Goal: Task Accomplishment & Management: Manage account settings

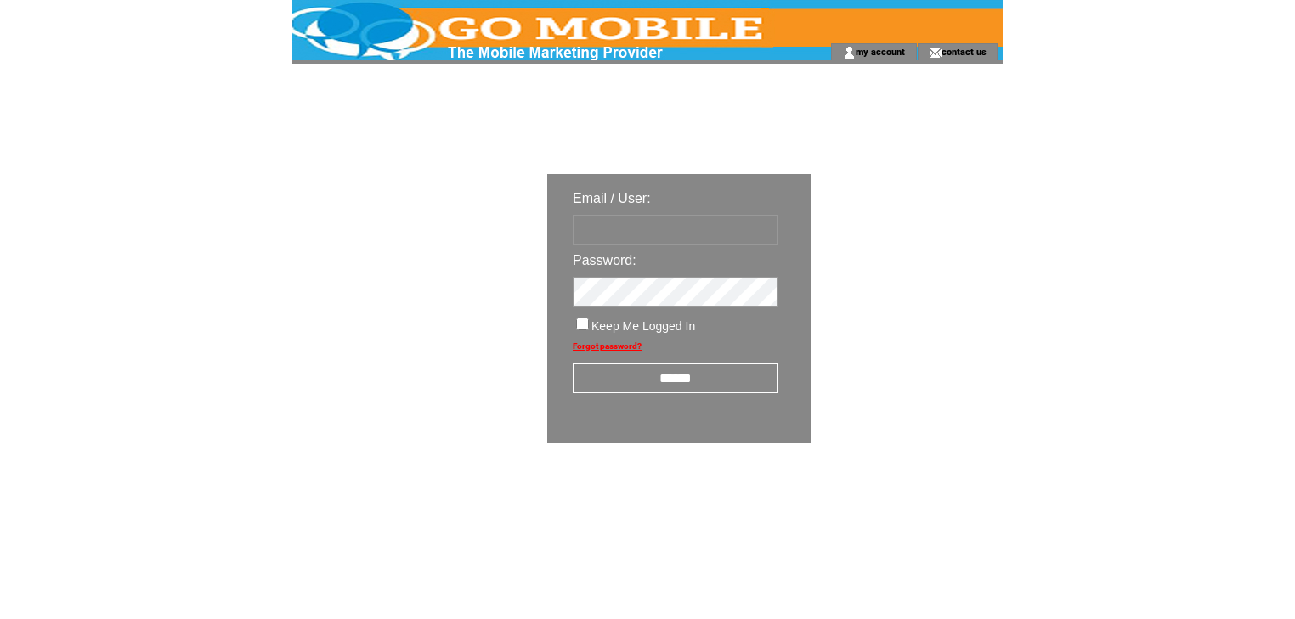
type input "********"
click at [659, 374] on input "******" at bounding box center [675, 379] width 205 height 30
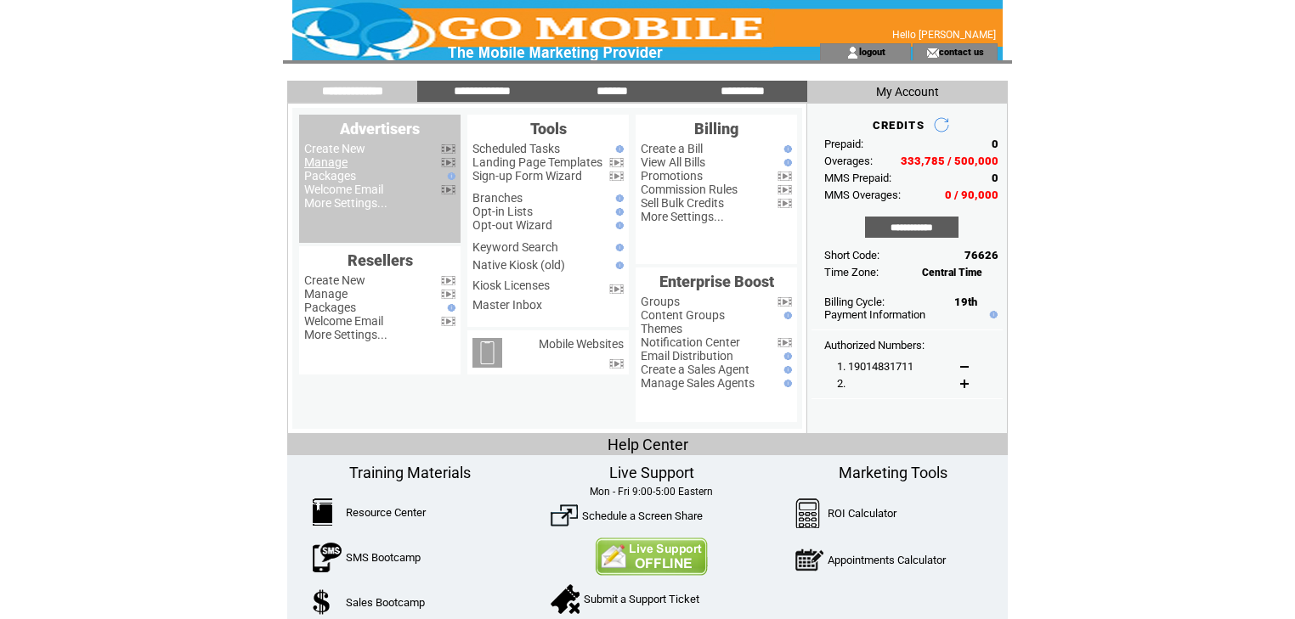
click at [336, 165] on link "Manage" at bounding box center [325, 163] width 43 height 14
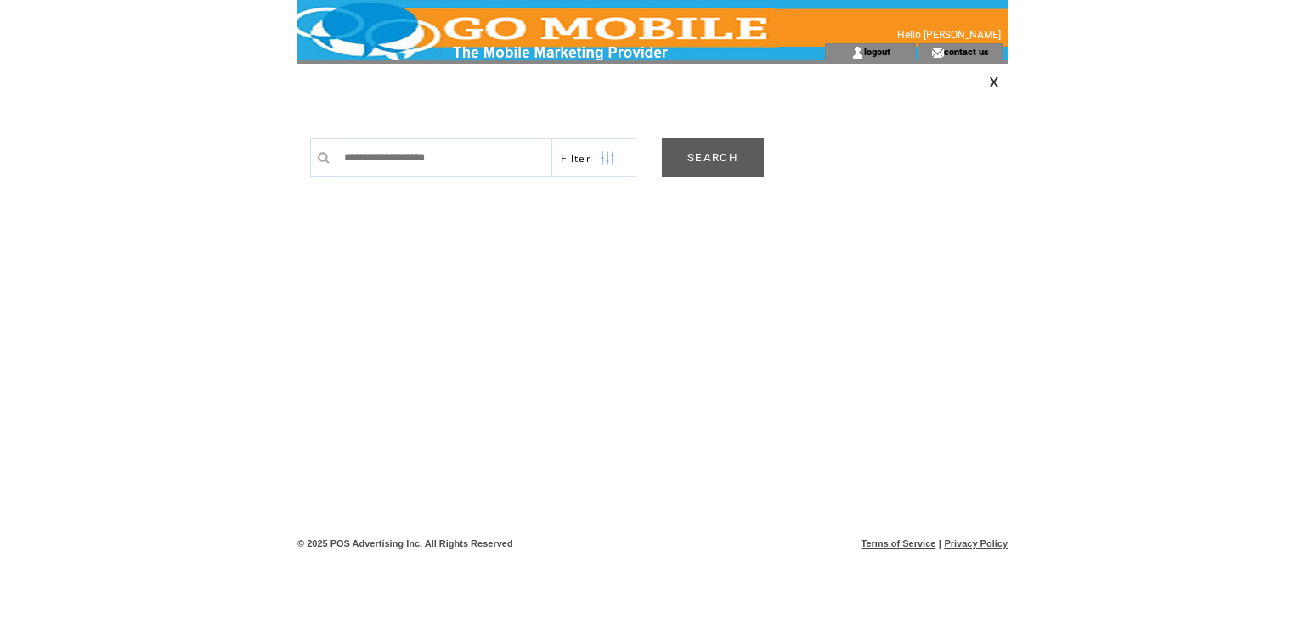
click at [731, 159] on link "SEARCH" at bounding box center [713, 158] width 102 height 38
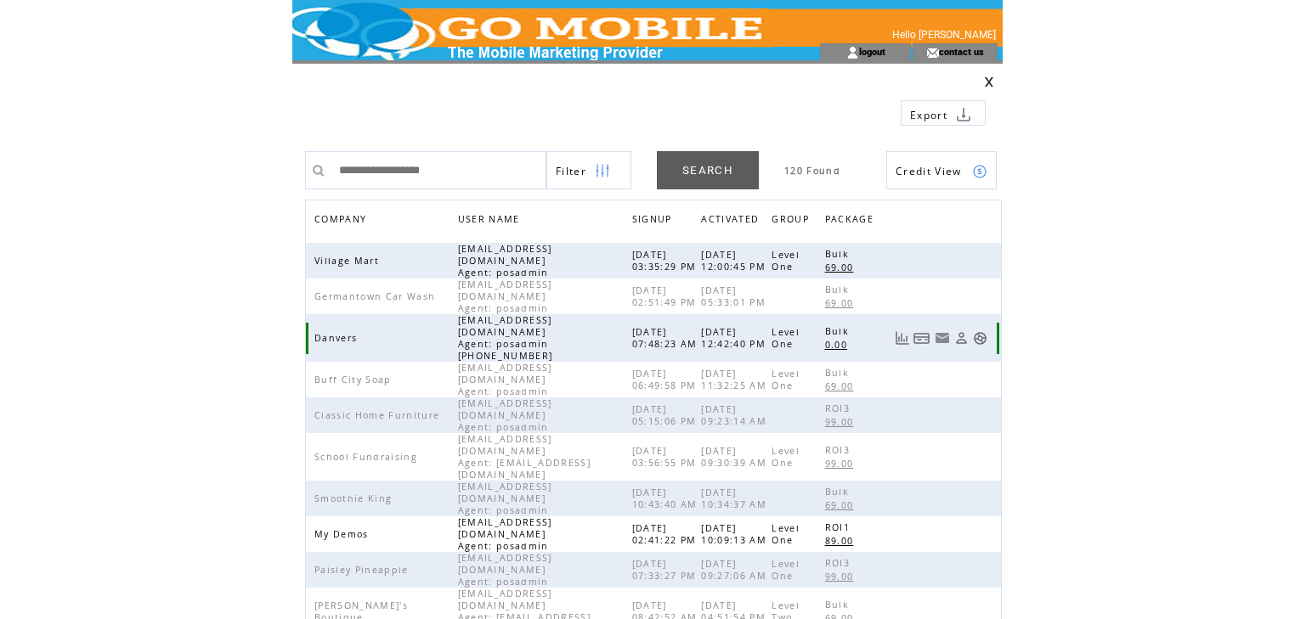
click at [984, 331] on link at bounding box center [980, 338] width 14 height 14
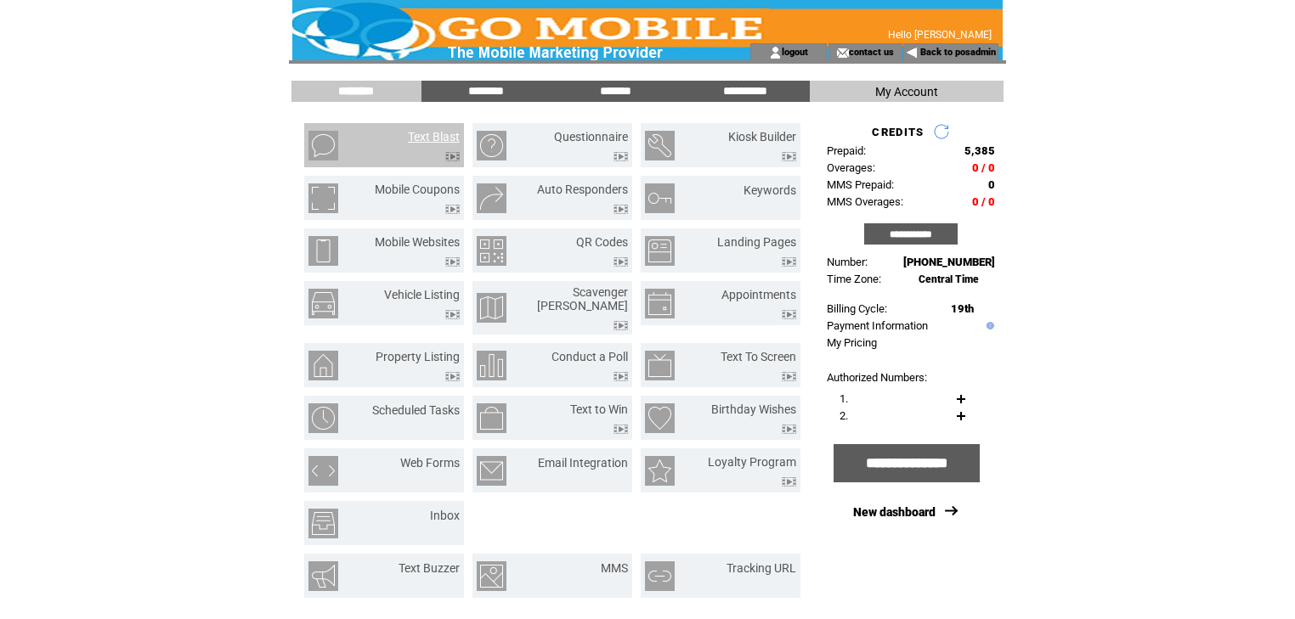
click at [443, 139] on link "Text Blast" at bounding box center [434, 137] width 52 height 14
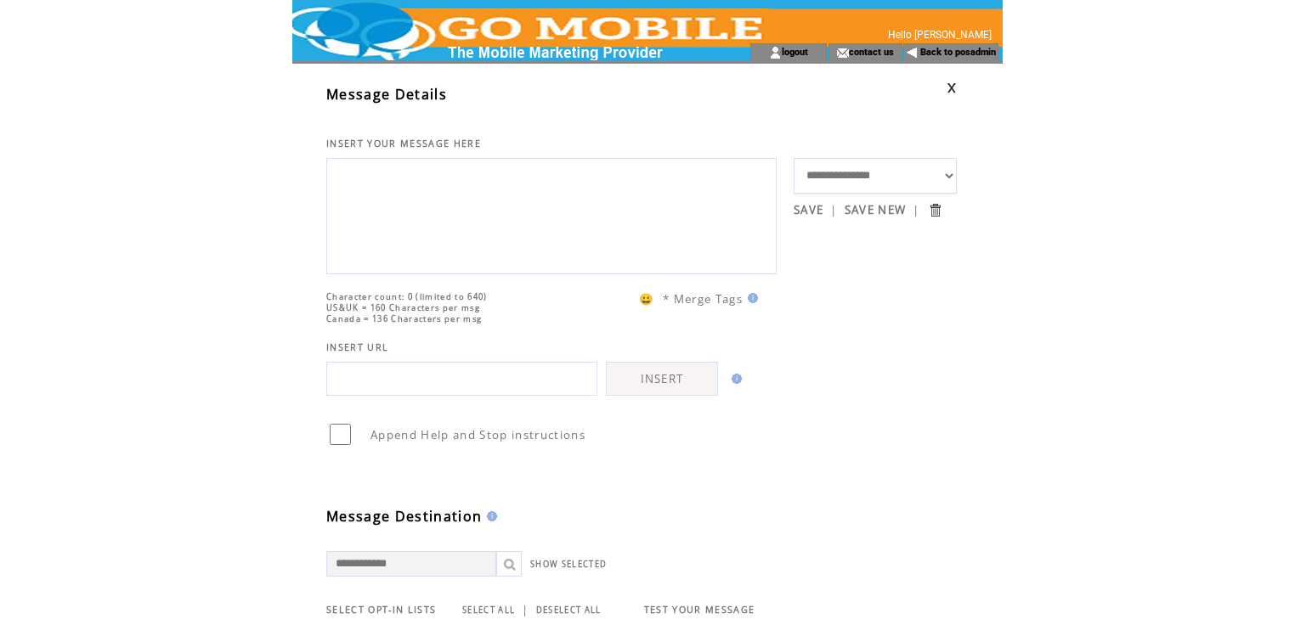
click at [948, 86] on link at bounding box center [952, 87] width 10 height 11
click at [952, 88] on link at bounding box center [952, 87] width 10 height 11
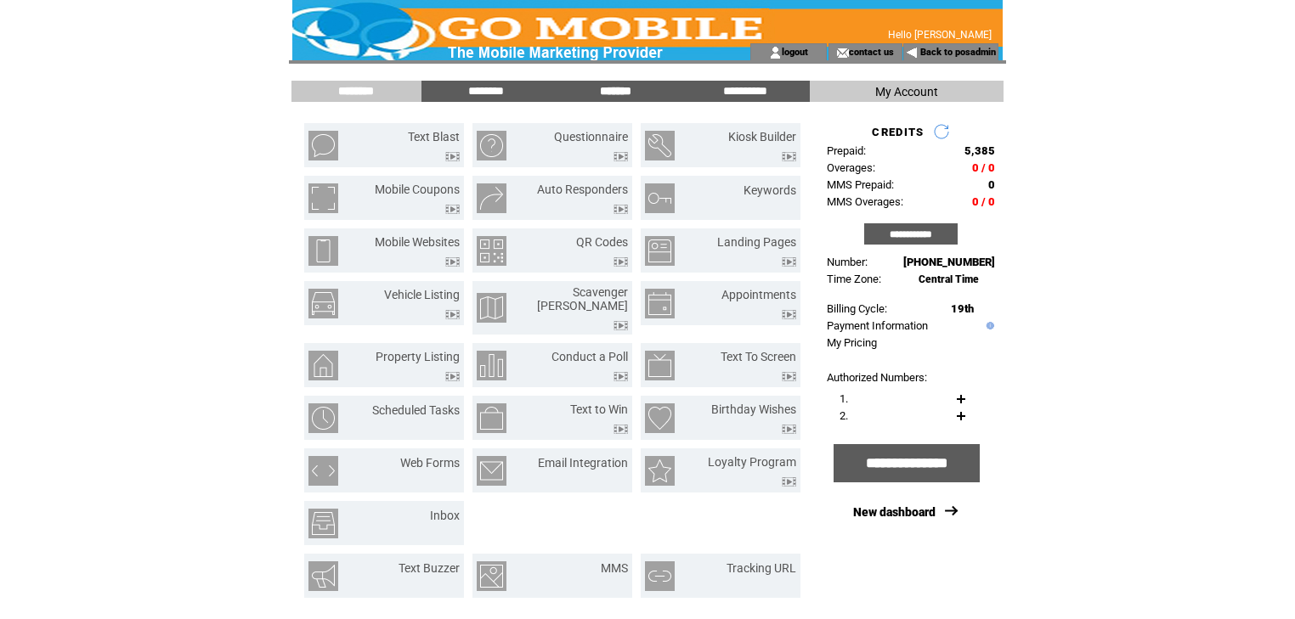
click at [612, 88] on input "*******" at bounding box center [614, 91] width 127 height 14
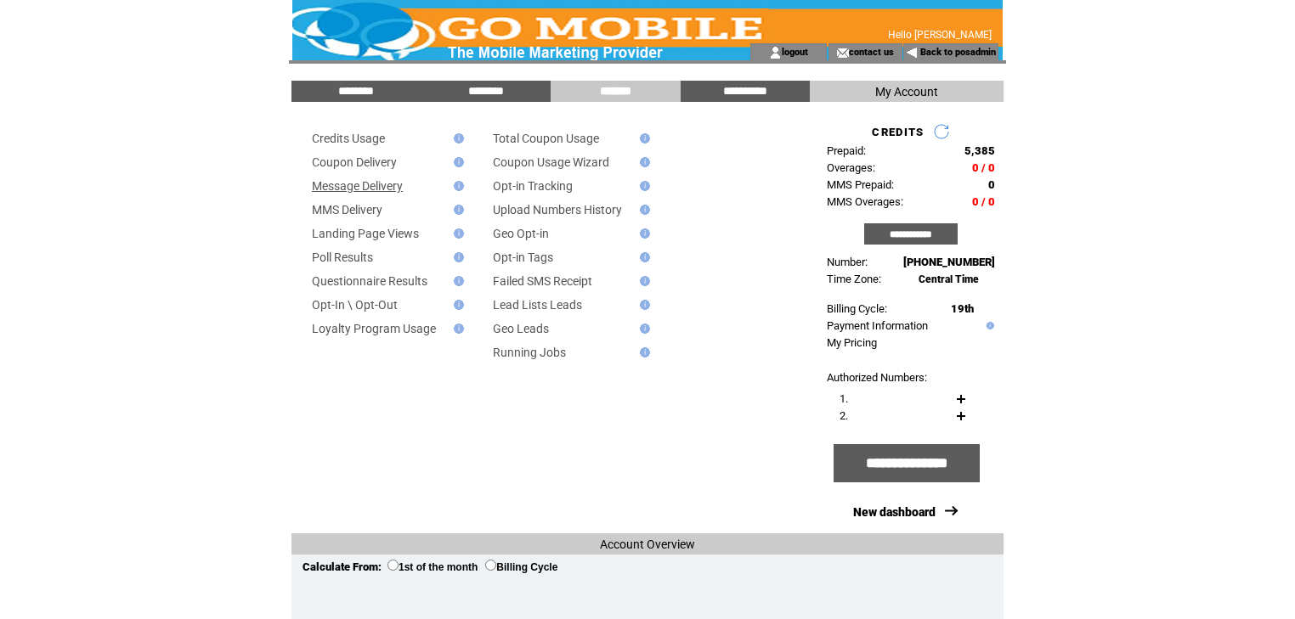
click at [401, 187] on link "Message Delivery" at bounding box center [357, 186] width 91 height 14
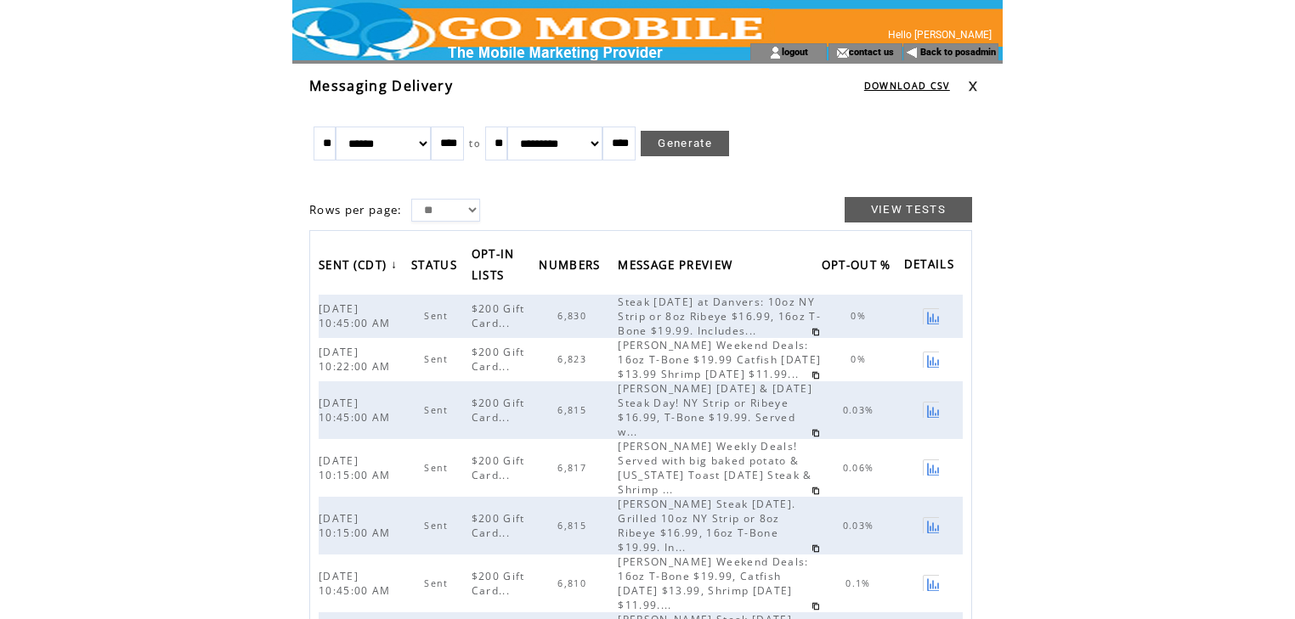
click at [971, 82] on link at bounding box center [973, 86] width 10 height 11
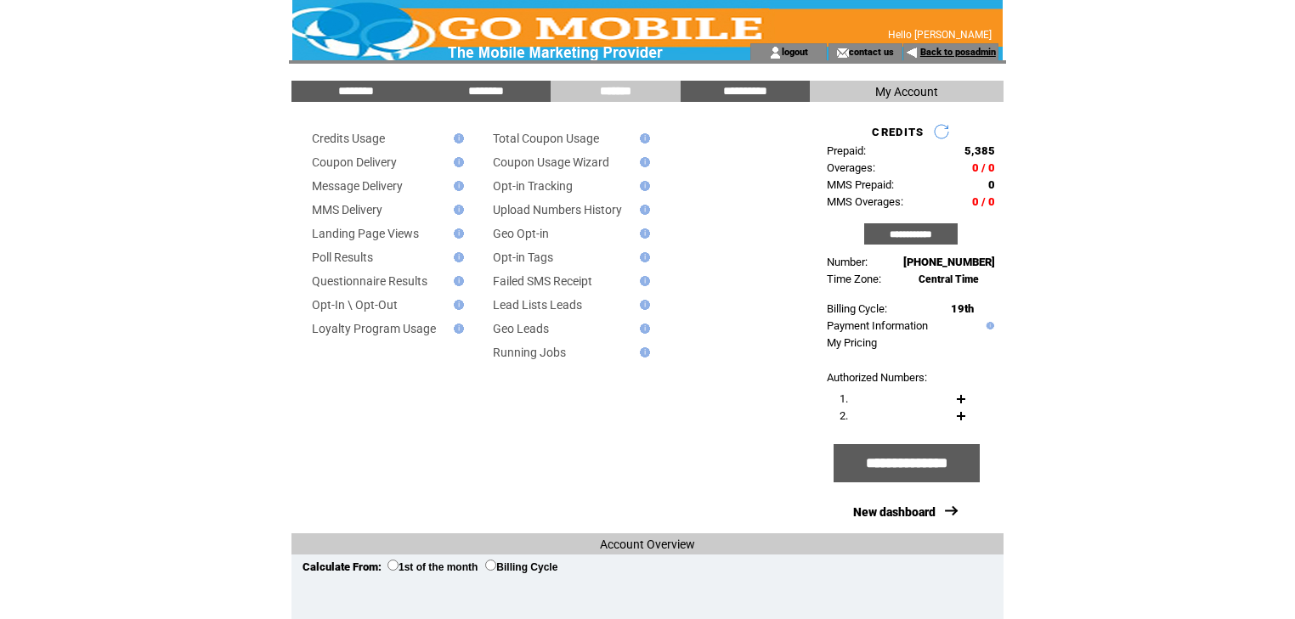
click at [947, 53] on link "Back to posadmin" at bounding box center [958, 52] width 76 height 11
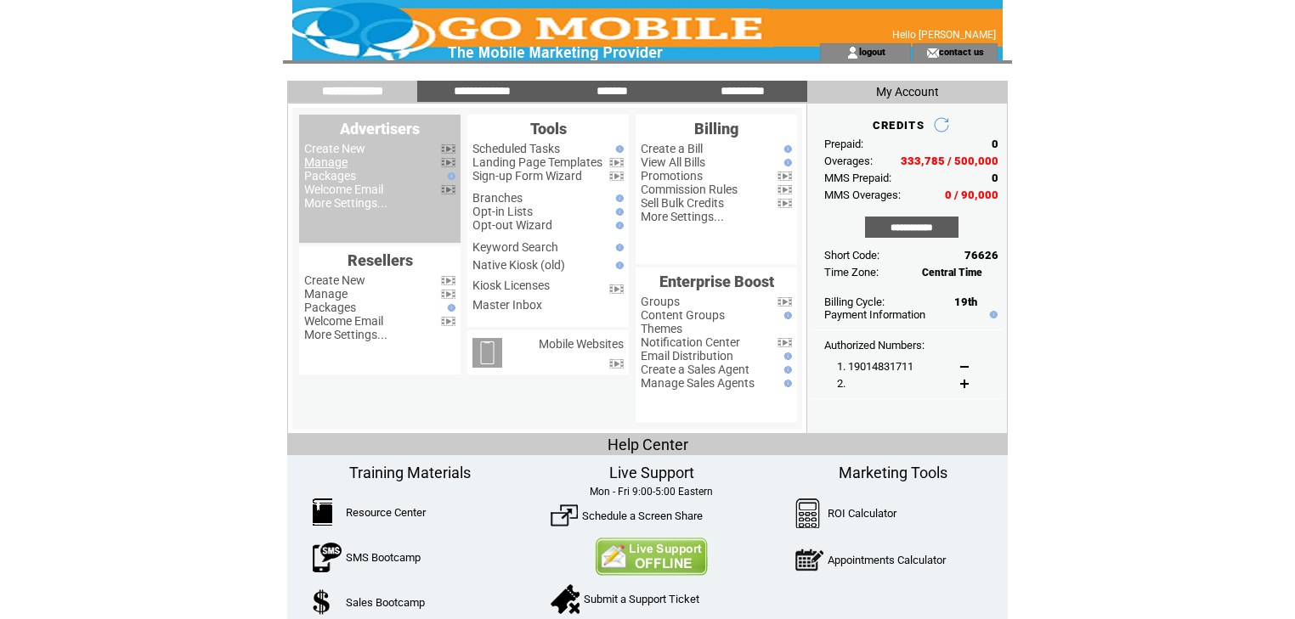
click at [330, 161] on link "Manage" at bounding box center [325, 163] width 43 height 14
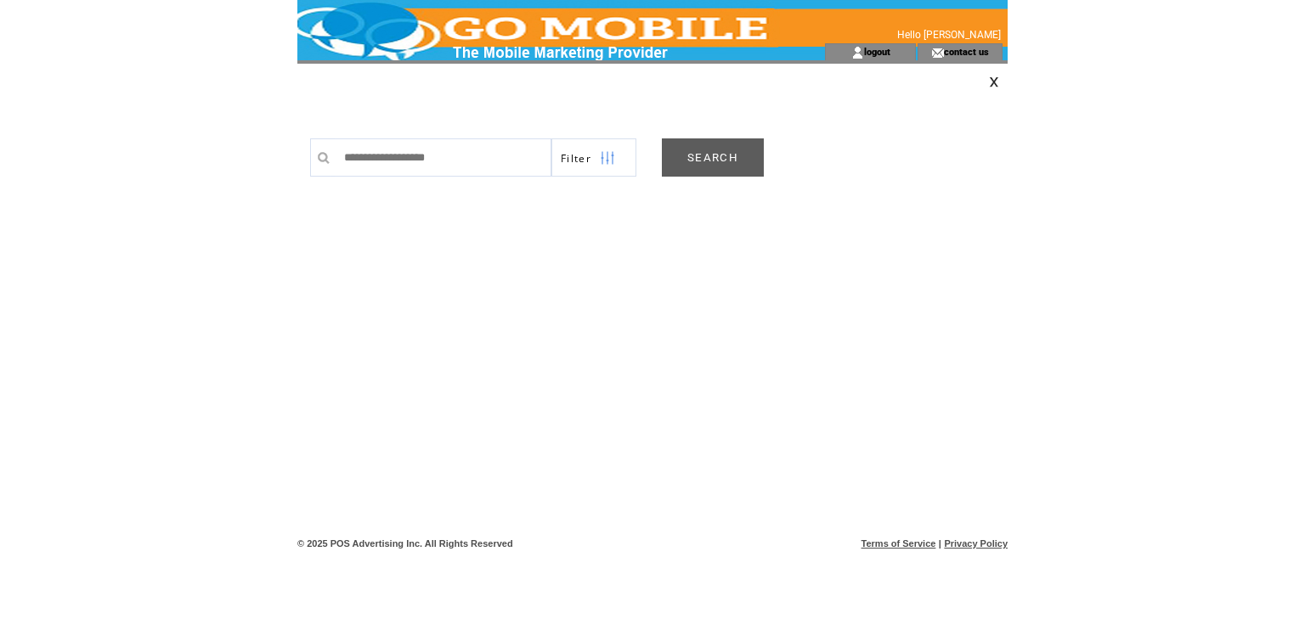
click at [688, 160] on link "SEARCH" at bounding box center [713, 158] width 102 height 38
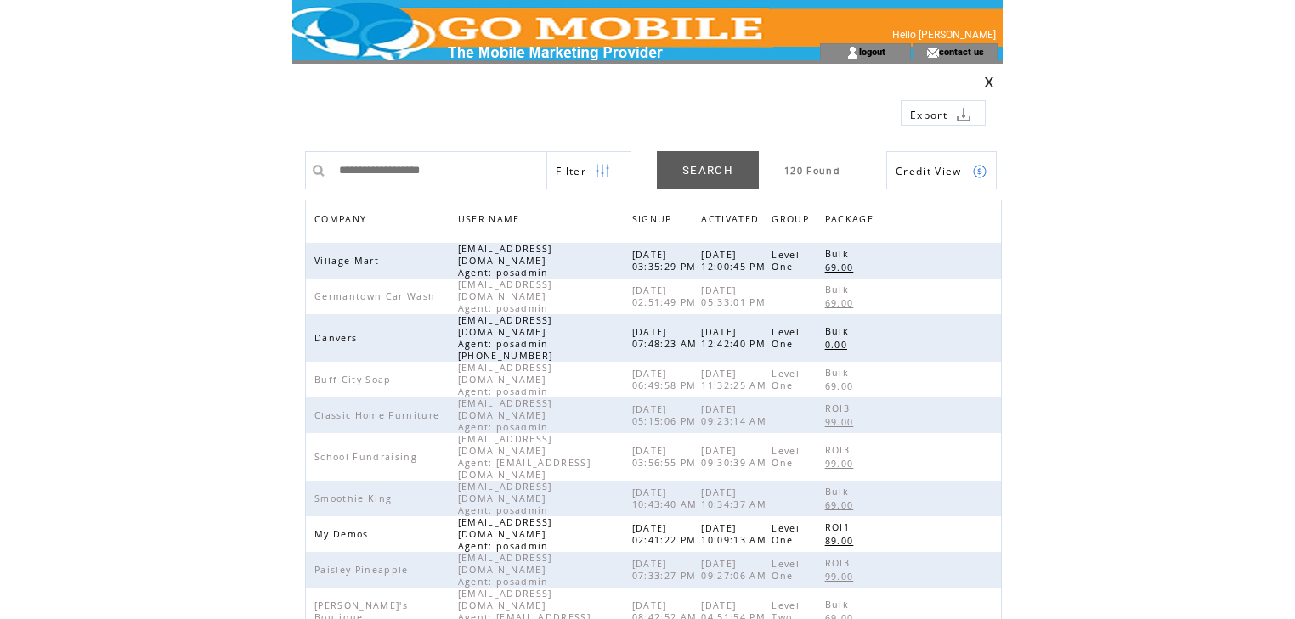
click at [353, 219] on span "COMPANY" at bounding box center [342, 221] width 56 height 25
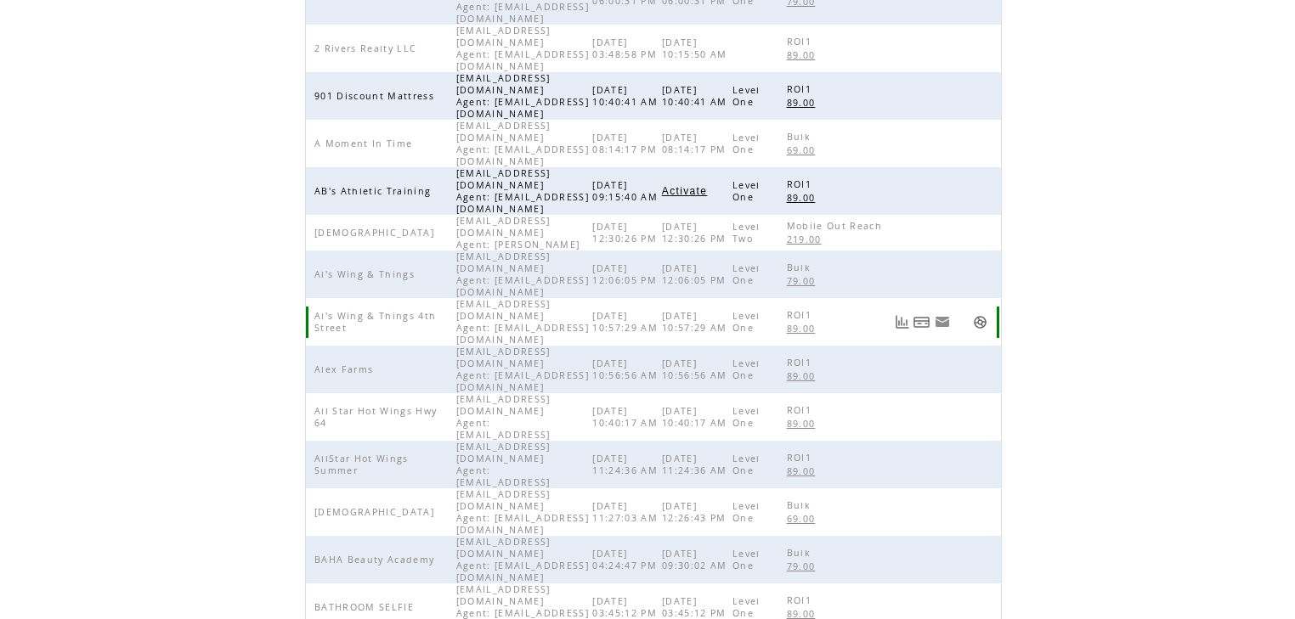
scroll to position [393, 0]
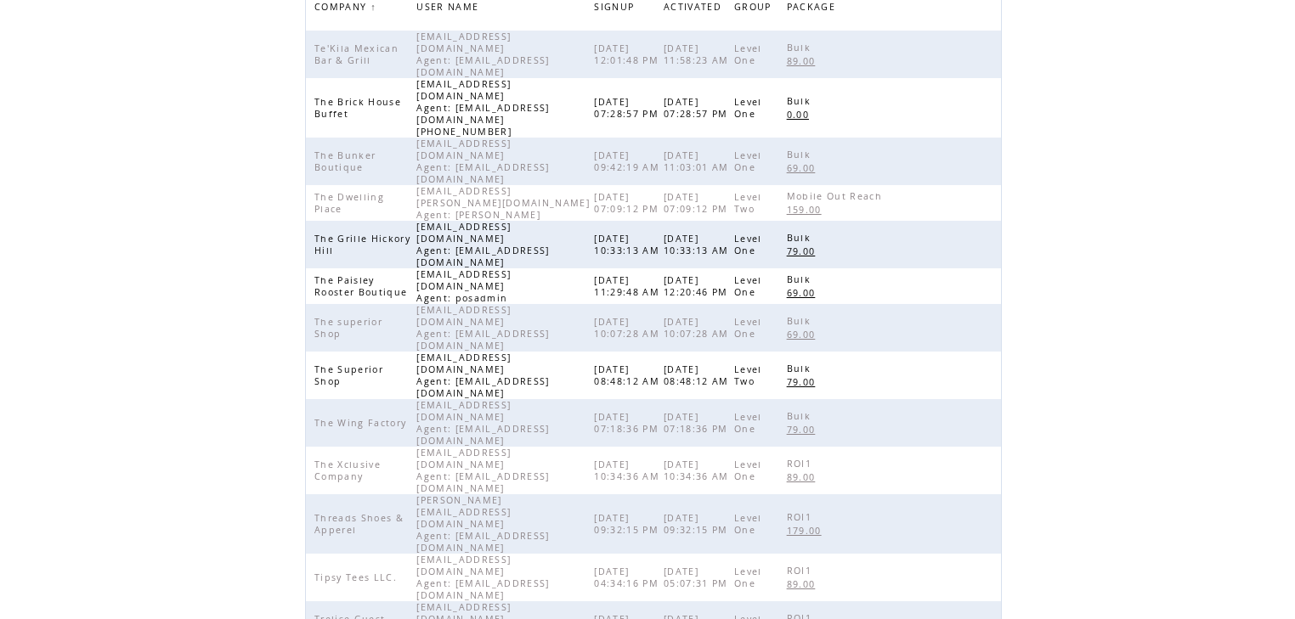
scroll to position [189, 0]
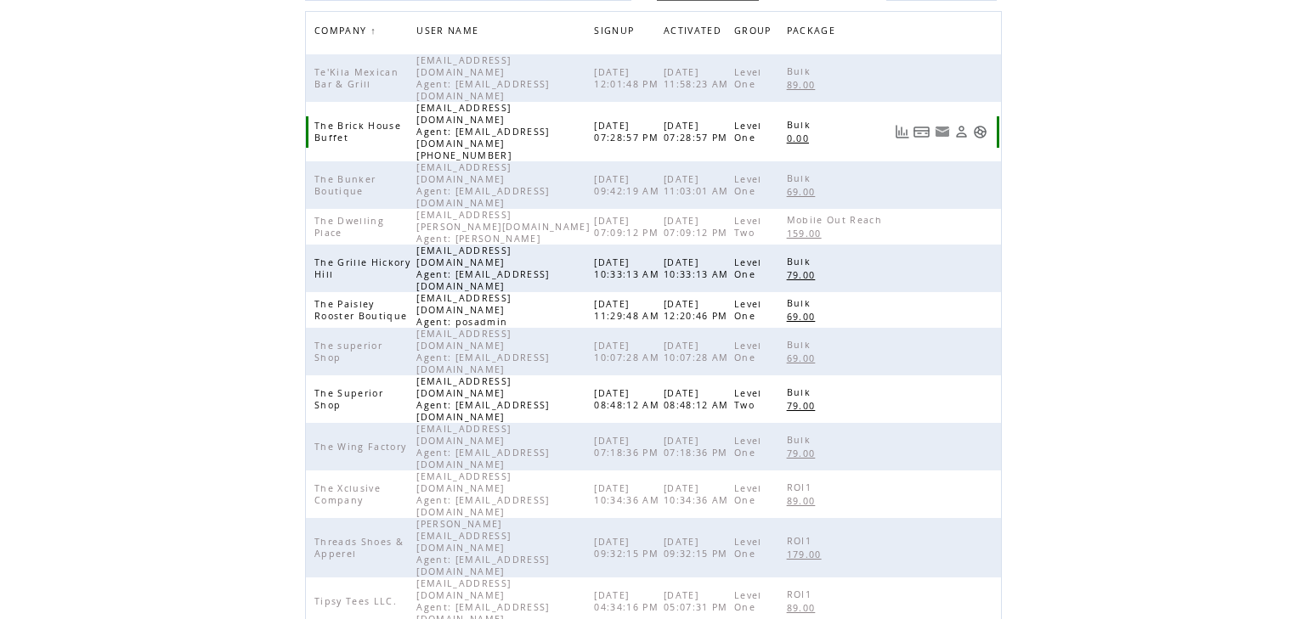
click at [979, 125] on link at bounding box center [980, 132] width 14 height 14
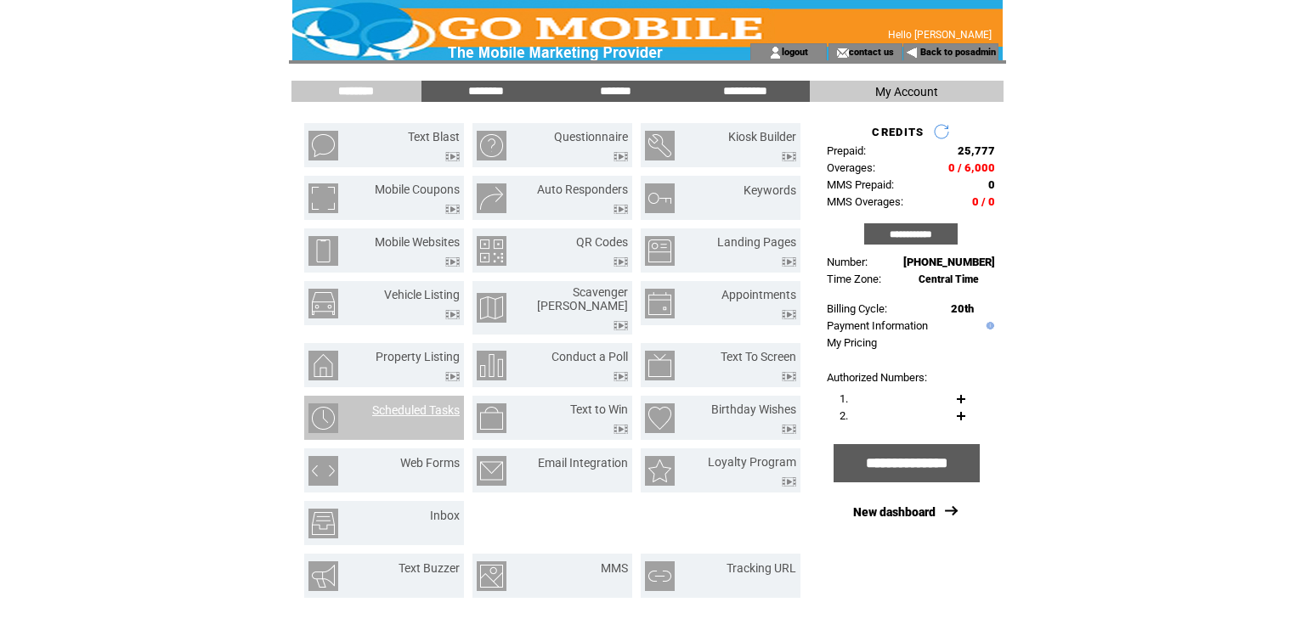
click at [430, 404] on link "Scheduled Tasks" at bounding box center [416, 411] width 88 height 14
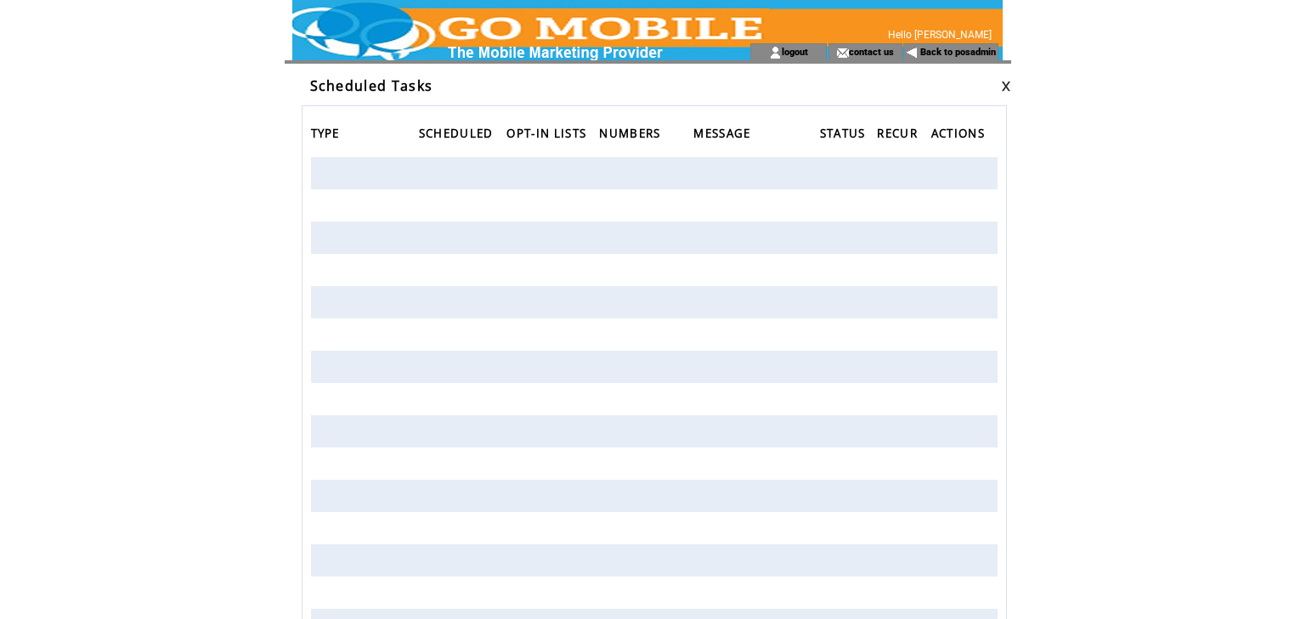
click at [1004, 82] on link at bounding box center [1006, 86] width 10 height 11
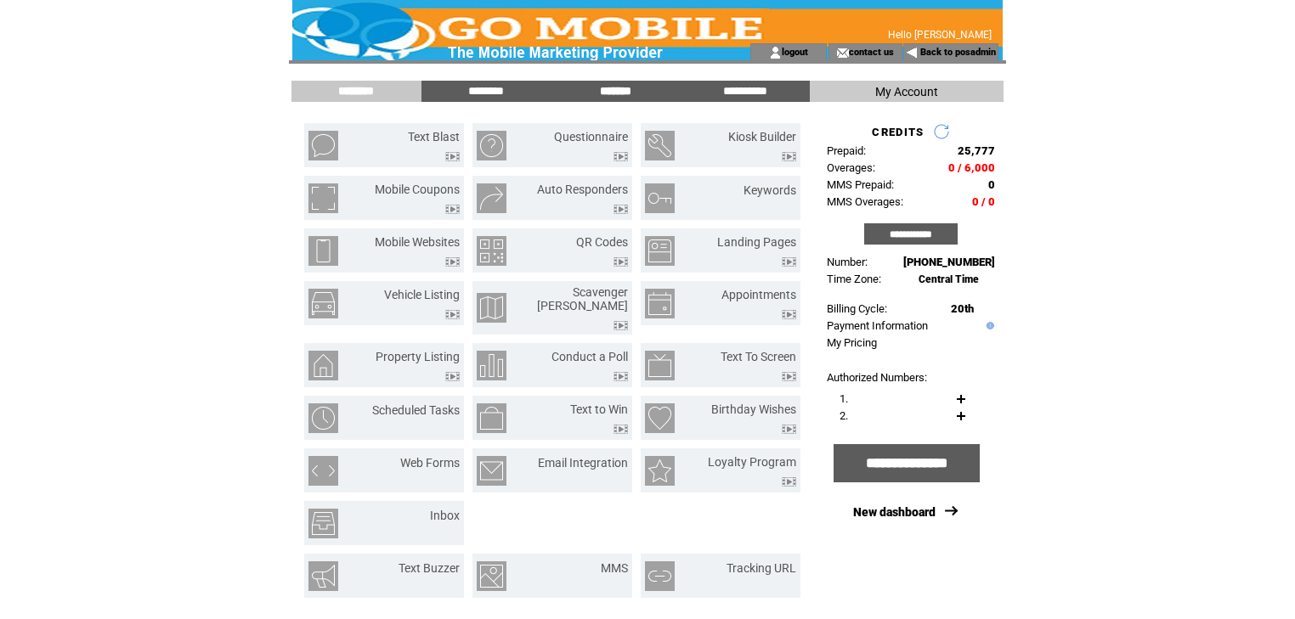
click at [602, 90] on input "*******" at bounding box center [614, 91] width 127 height 14
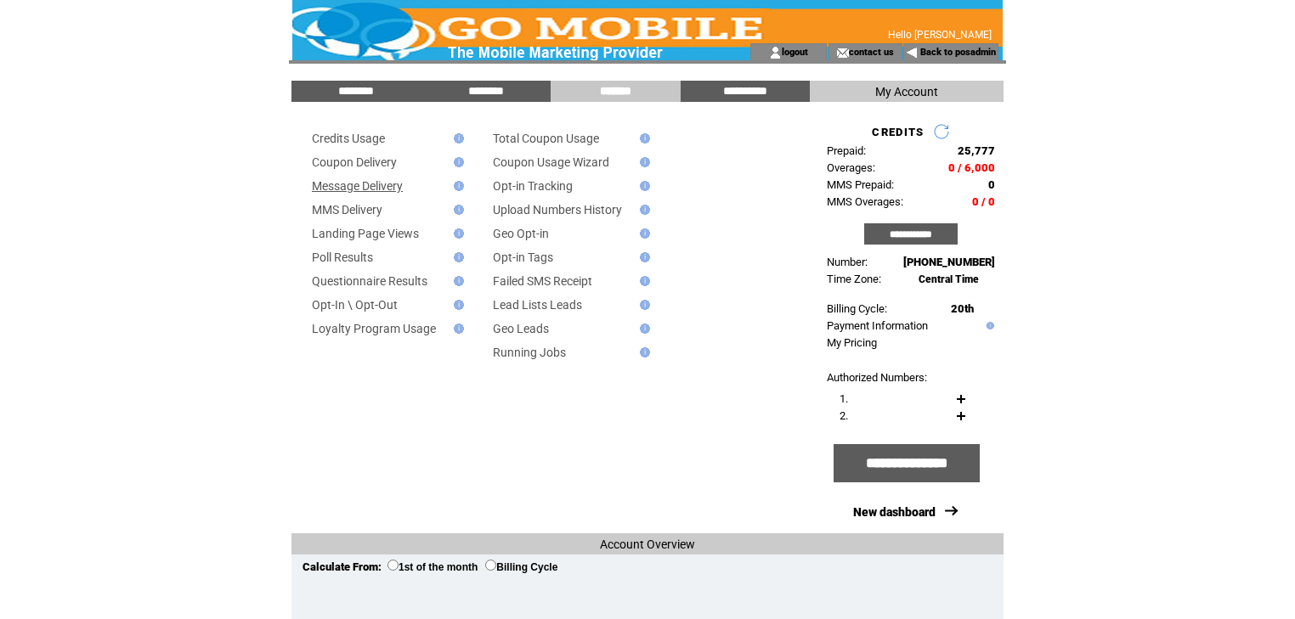
click at [364, 189] on link "Message Delivery" at bounding box center [357, 186] width 91 height 14
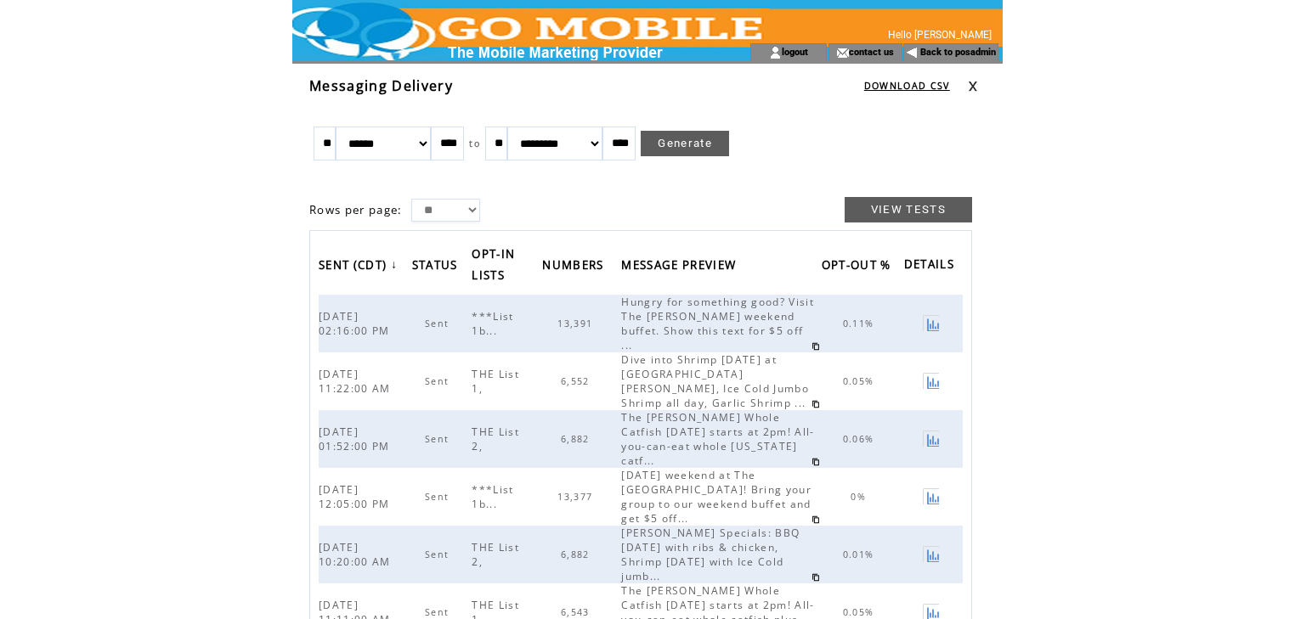
click at [970, 86] on link at bounding box center [973, 86] width 10 height 11
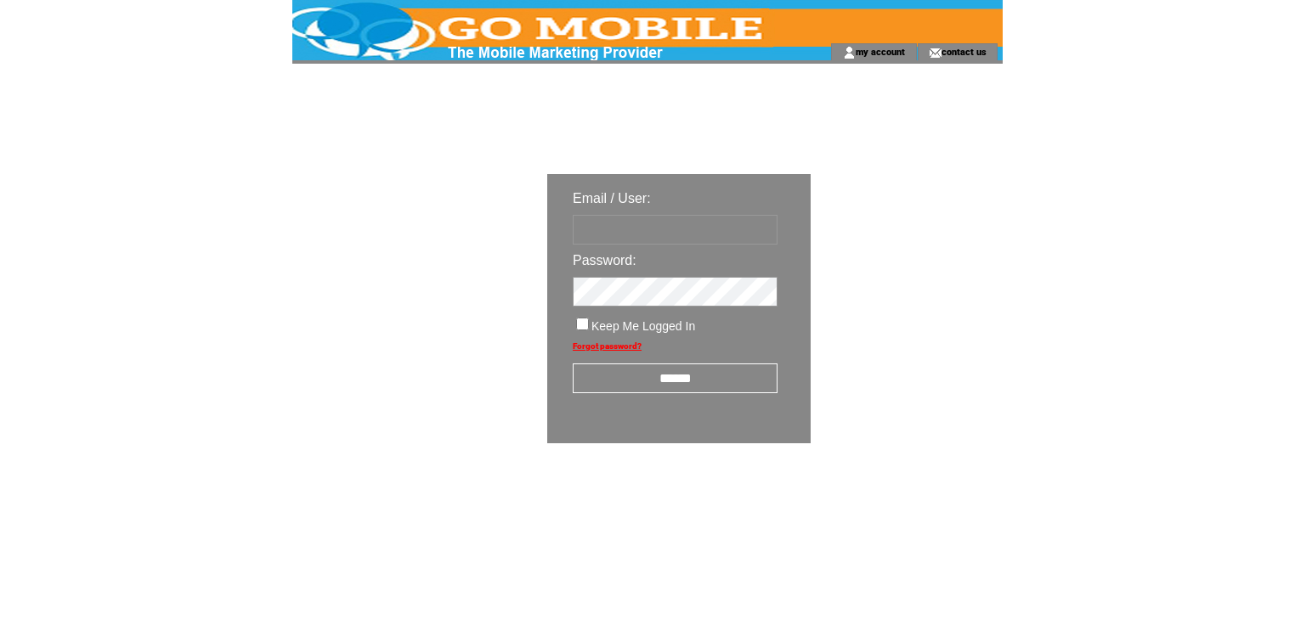
type input "********"
click at [664, 382] on input "******" at bounding box center [675, 379] width 205 height 30
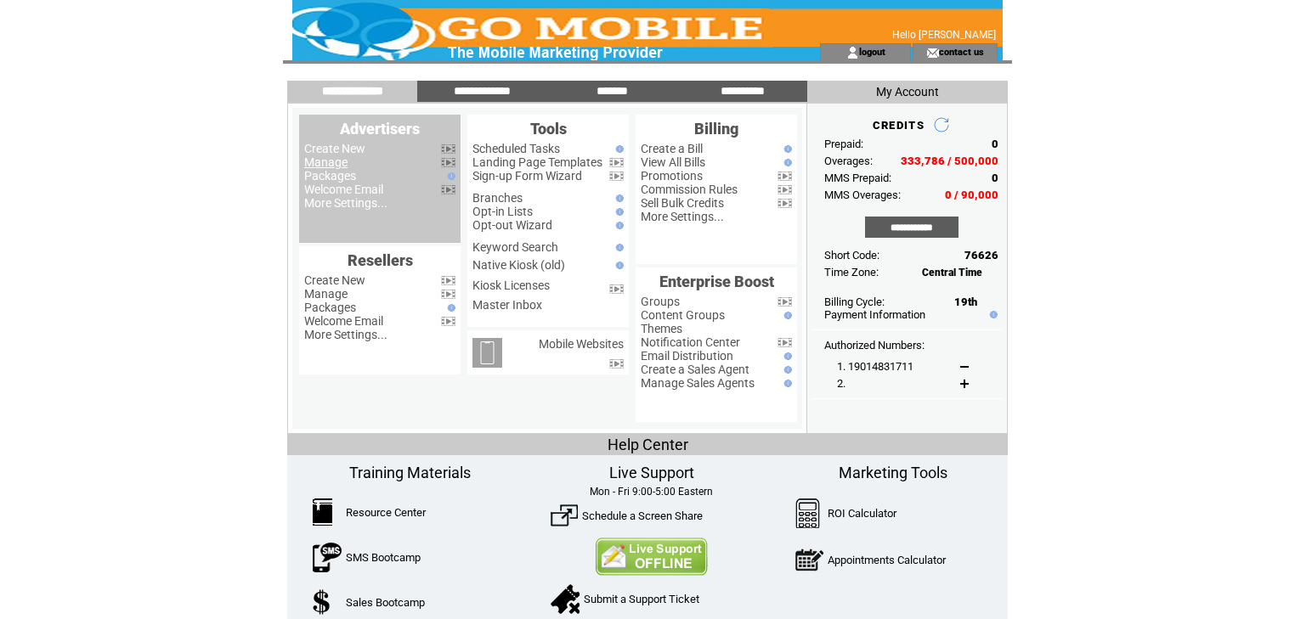
click at [311, 162] on link "Manage" at bounding box center [325, 163] width 43 height 14
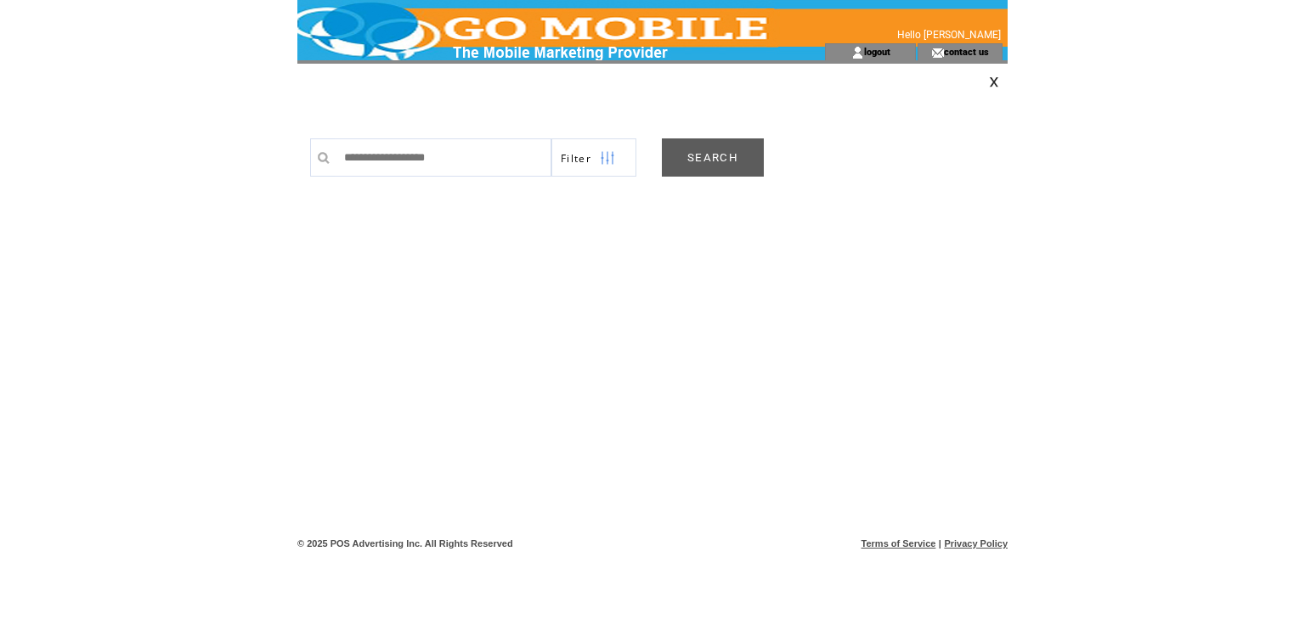
click at [712, 166] on link "SEARCH" at bounding box center [713, 158] width 102 height 38
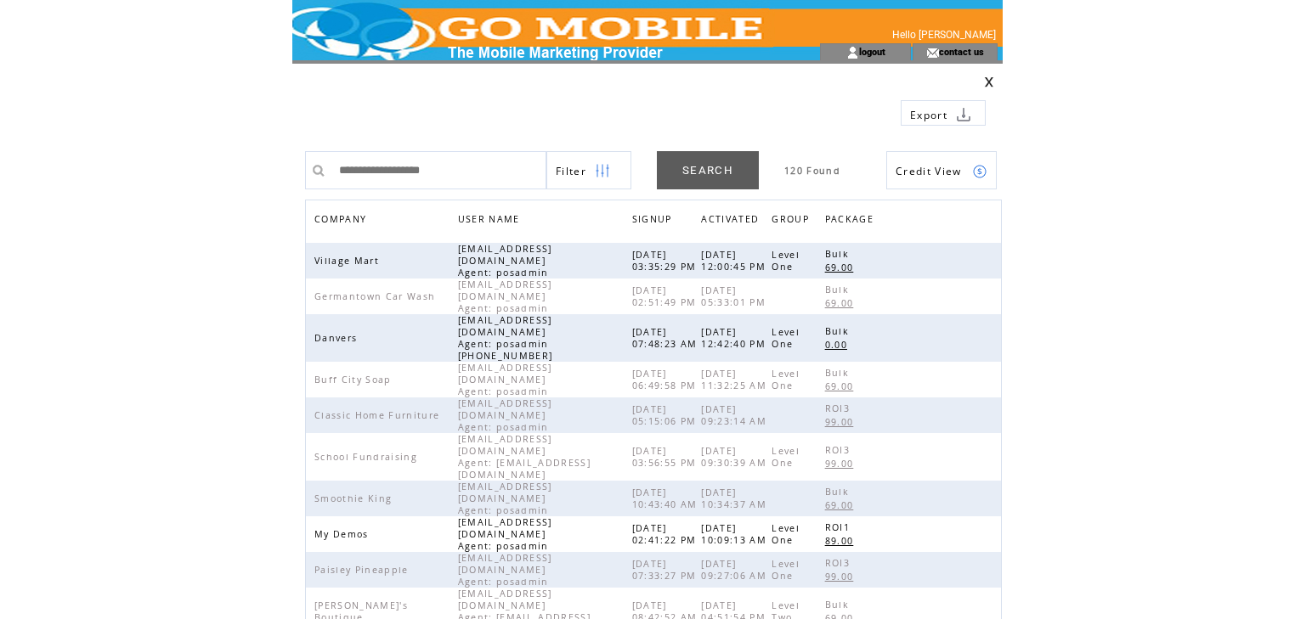
click at [357, 220] on span "COMPANY" at bounding box center [342, 221] width 56 height 25
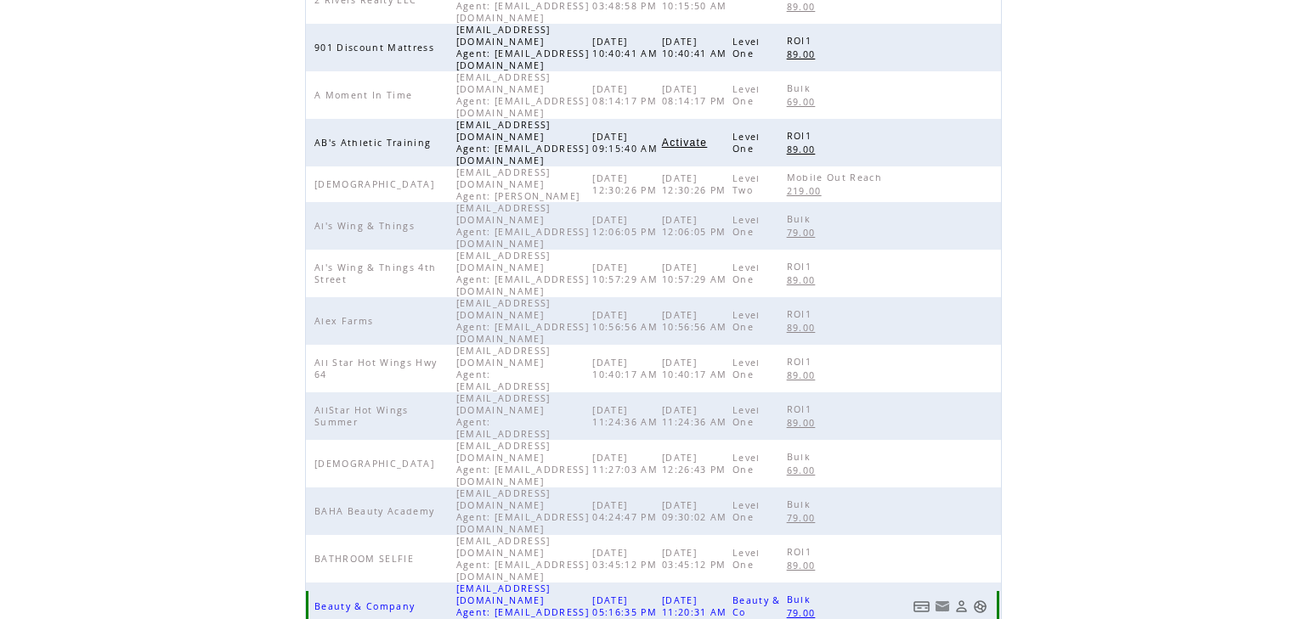
scroll to position [393, 0]
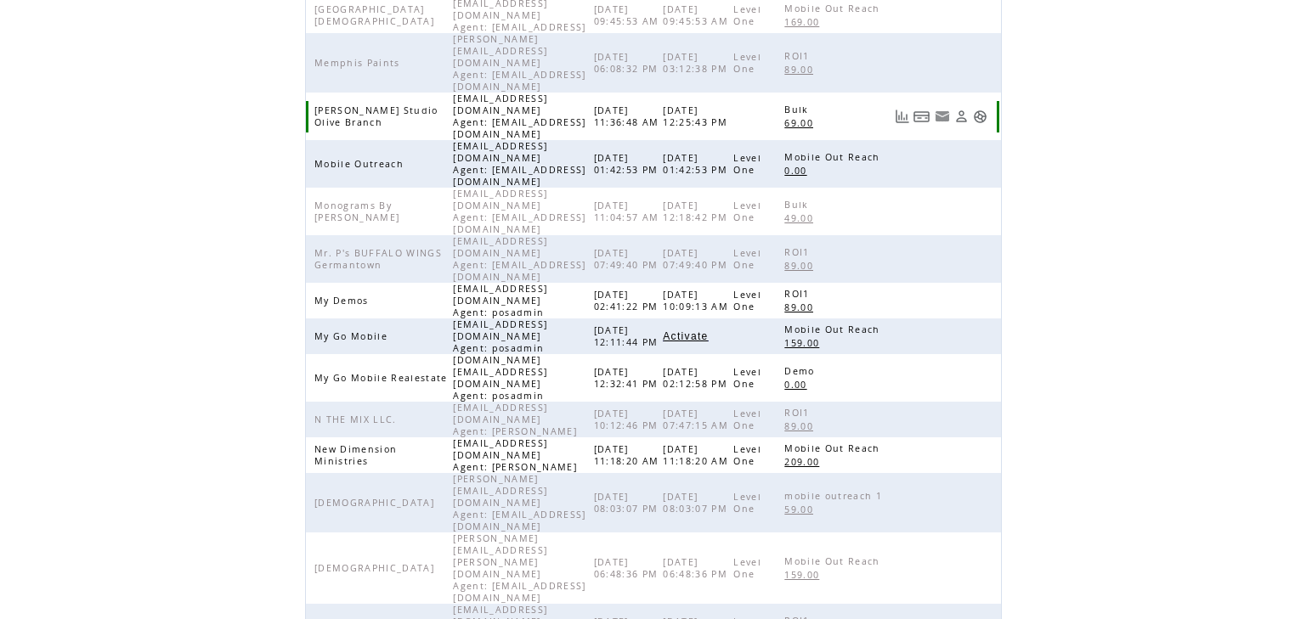
click at [987, 110] on link at bounding box center [980, 117] width 14 height 14
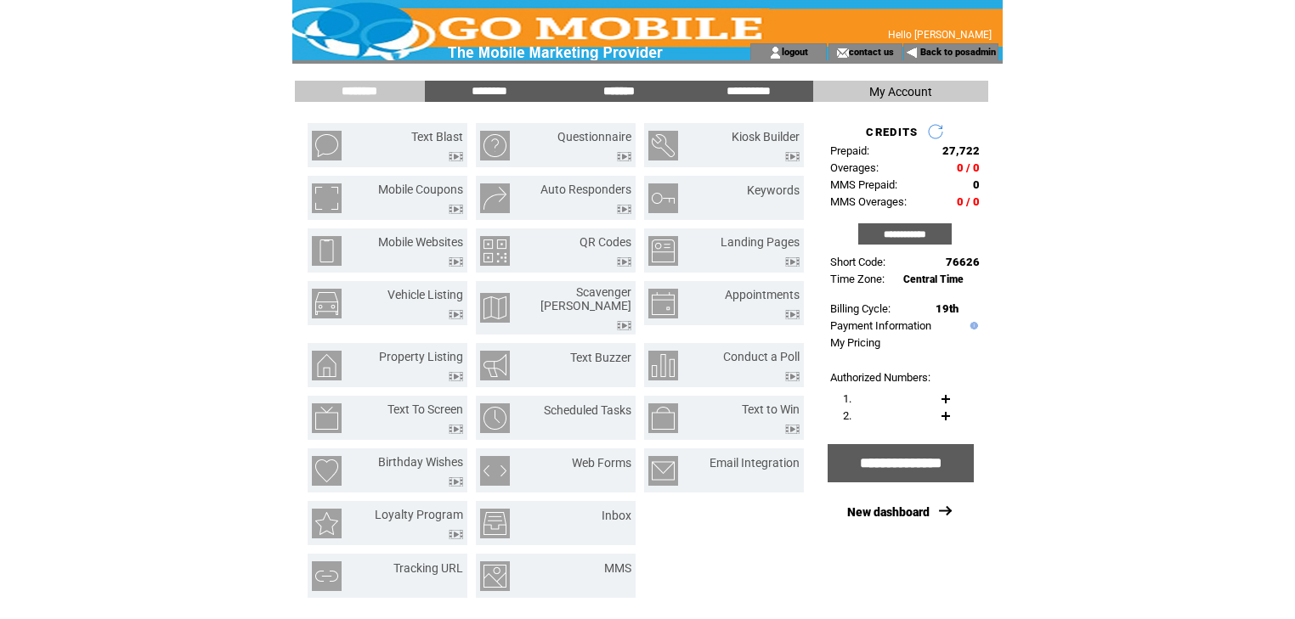
click at [624, 92] on input "*******" at bounding box center [618, 91] width 127 height 14
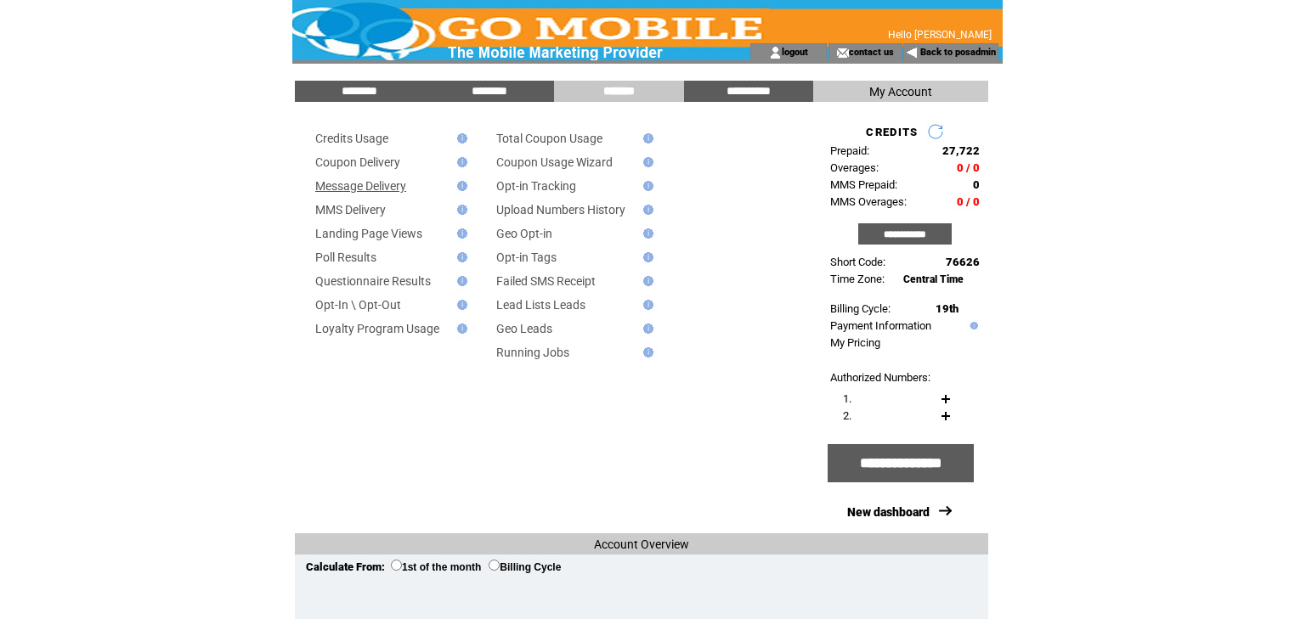
click at [395, 188] on link "Message Delivery" at bounding box center [360, 186] width 91 height 14
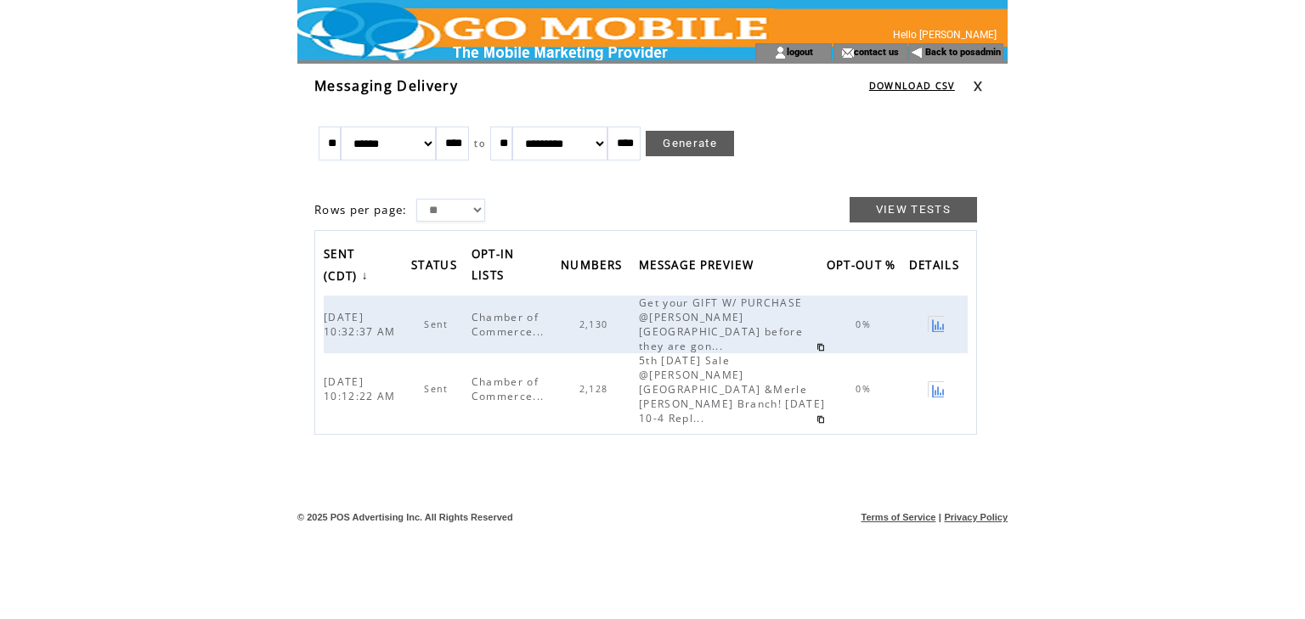
click at [980, 89] on link at bounding box center [978, 86] width 10 height 11
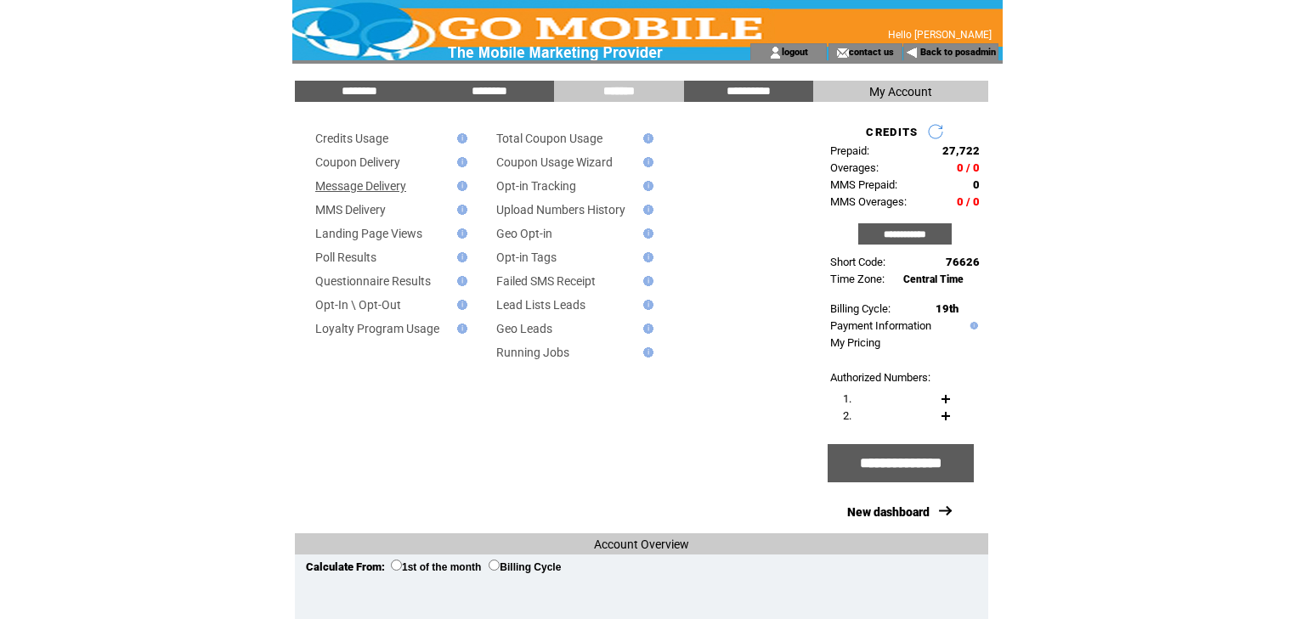
click at [353, 189] on link "Message Delivery" at bounding box center [360, 186] width 91 height 14
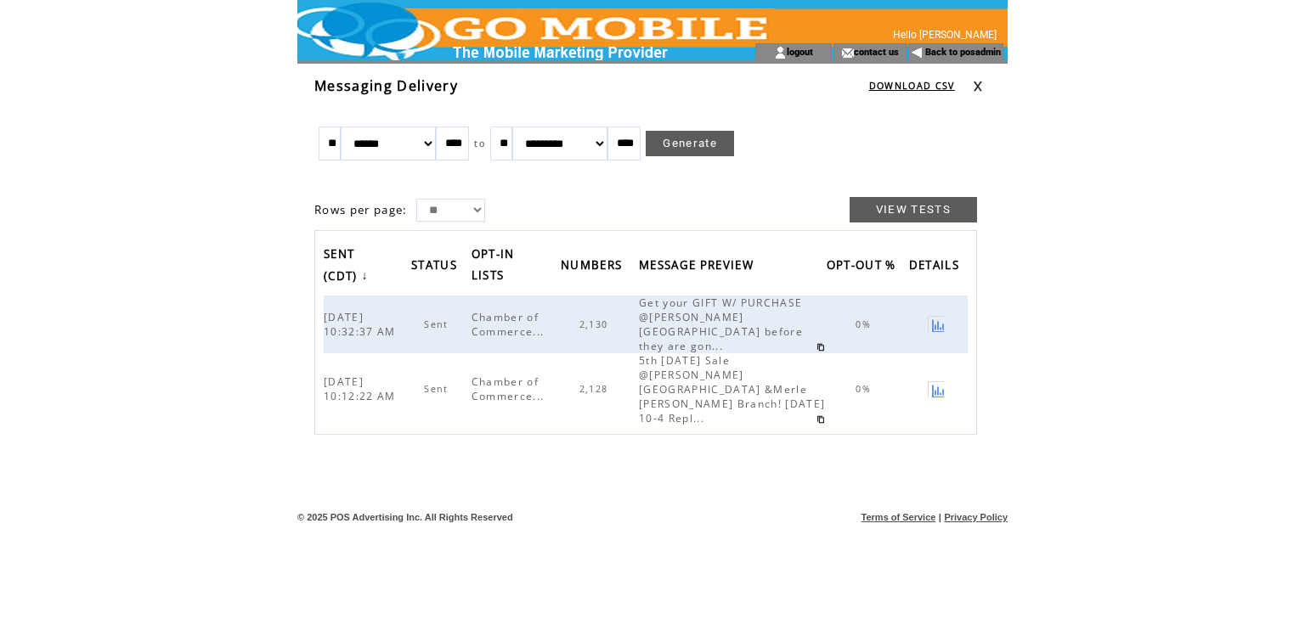
click at [975, 85] on link at bounding box center [978, 86] width 10 height 11
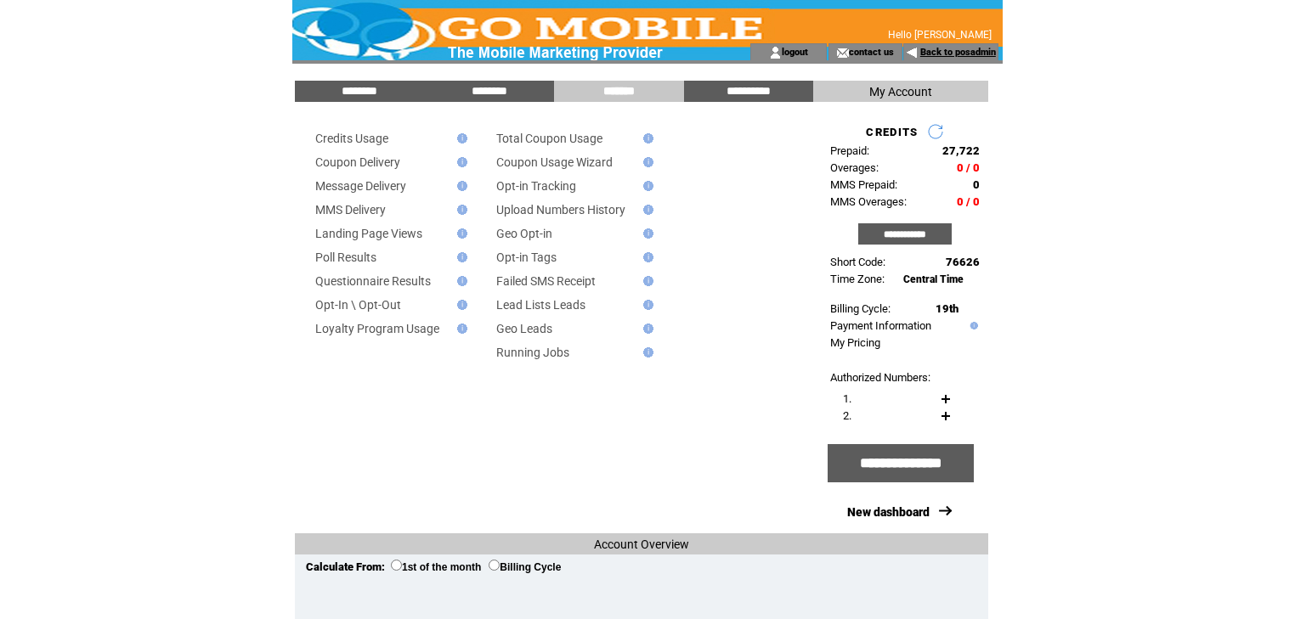
click at [947, 48] on link "Back to posadmin" at bounding box center [958, 52] width 76 height 11
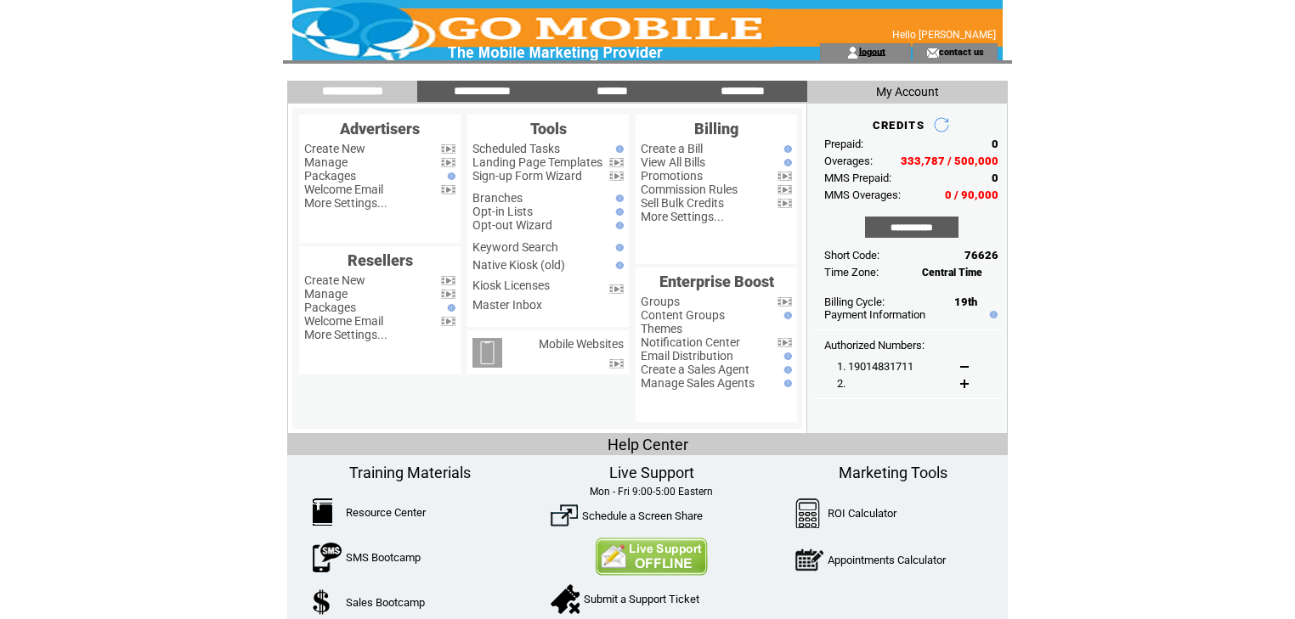
click at [885, 51] on link "logout" at bounding box center [872, 51] width 26 height 11
